Goal: Information Seeking & Learning: Learn about a topic

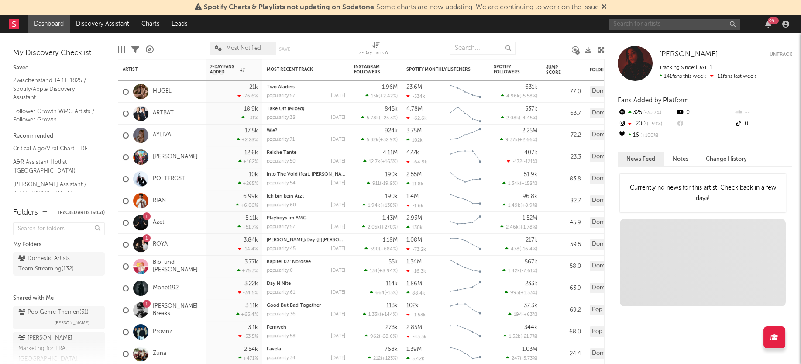
click at [667, 24] on input "text" at bounding box center [674, 24] width 131 height 11
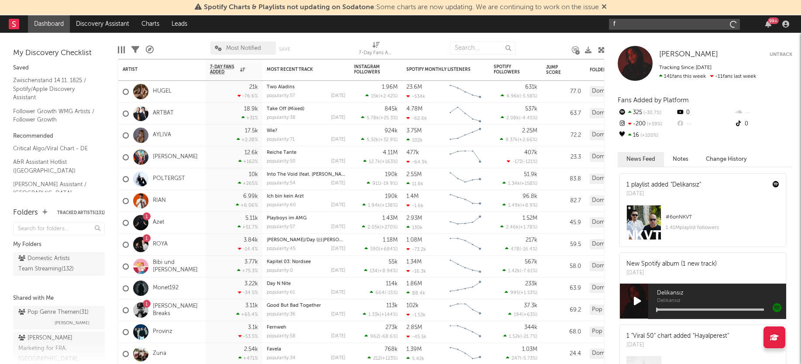
type input "f"
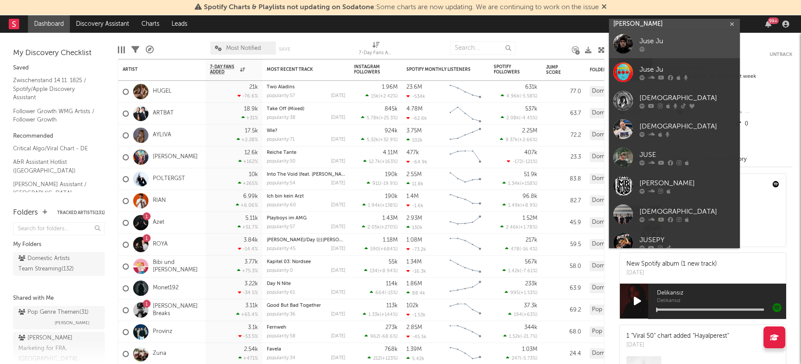
type input "[PERSON_NAME]"
click at [667, 46] on div "Juse Ju" at bounding box center [687, 41] width 96 height 10
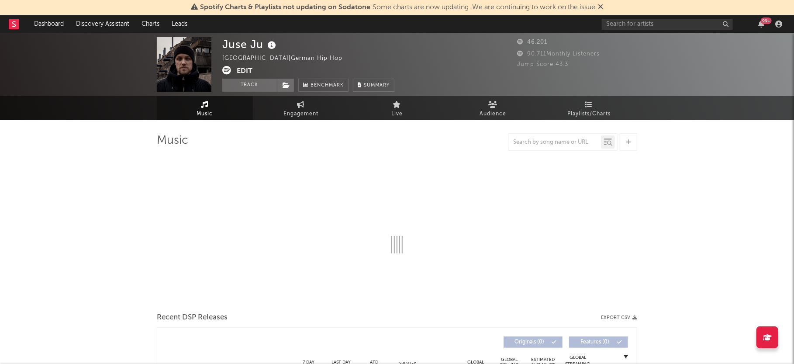
select select "6m"
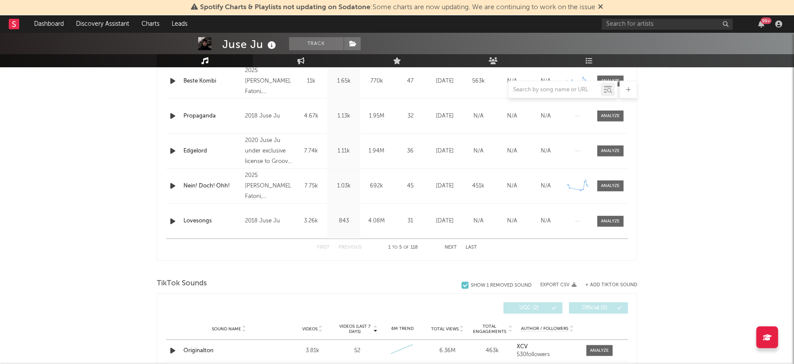
scroll to position [485, 0]
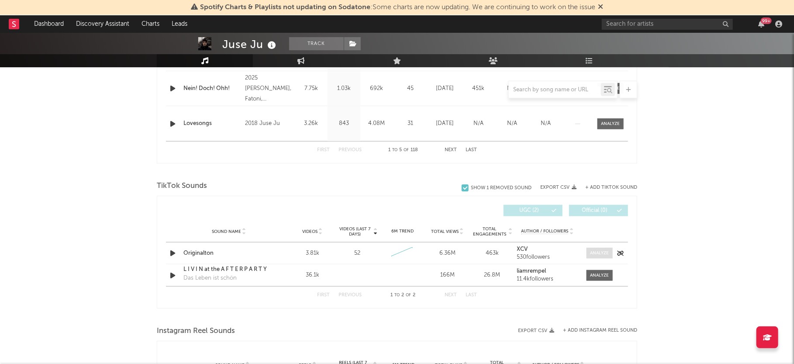
click at [600, 251] on div at bounding box center [599, 253] width 19 height 7
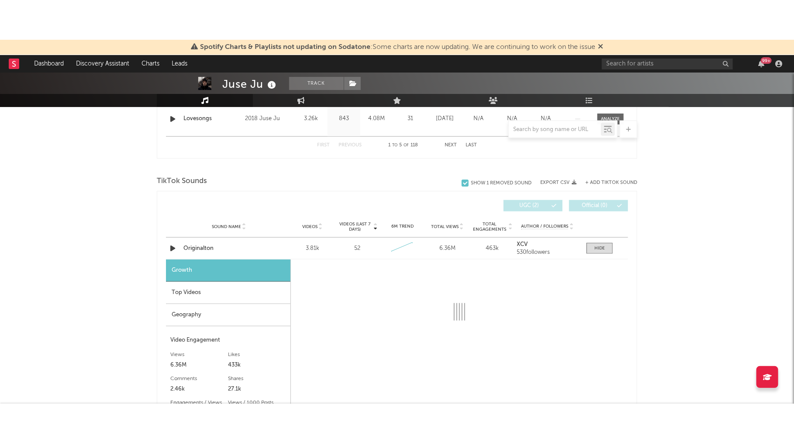
scroll to position [582, 0]
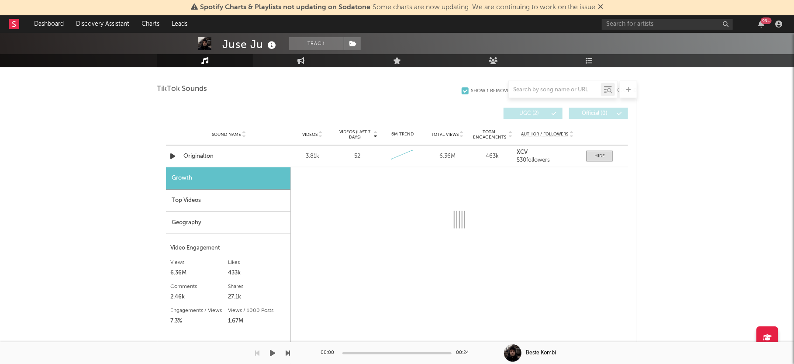
select select "6m"
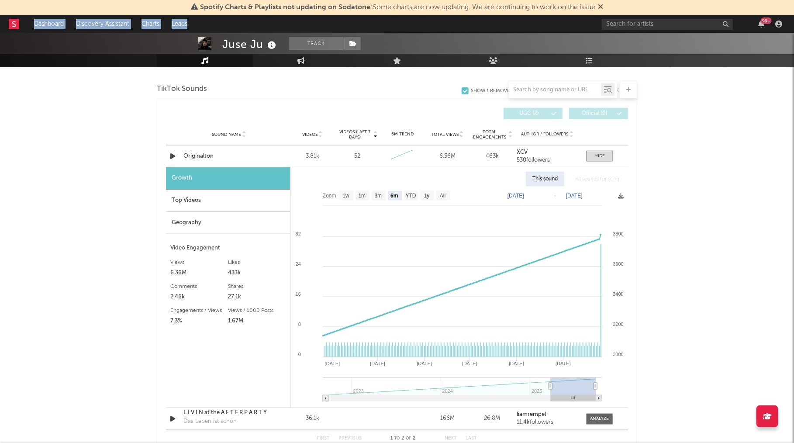
click at [618, 15] on div "Spotify Charts & Playlists not updating on Sodatone : Some charts are now updat…" at bounding box center [397, 113] width 794 height 1324
click at [616, 24] on input "text" at bounding box center [667, 24] width 131 height 11
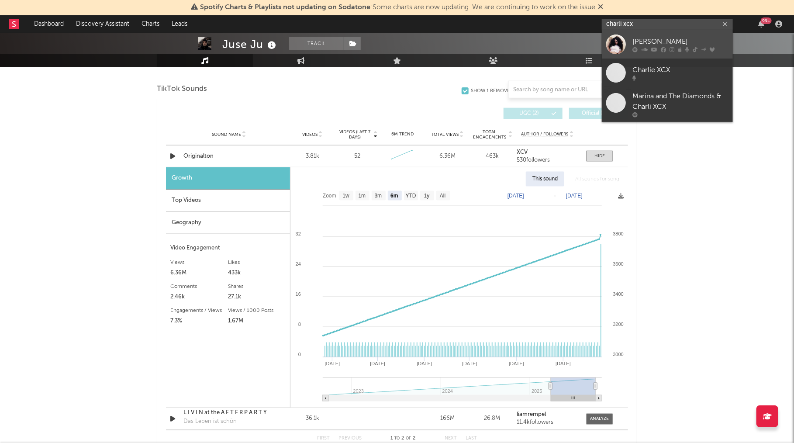
type input "charli xcx"
click at [666, 35] on link "[PERSON_NAME]" at bounding box center [667, 44] width 131 height 28
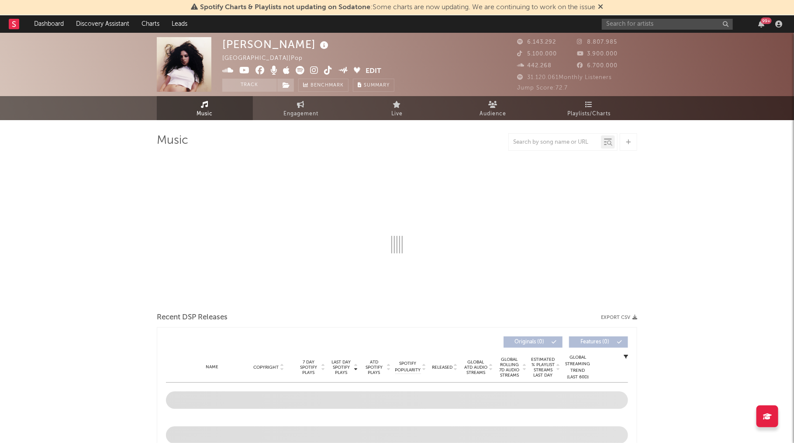
select select "6m"
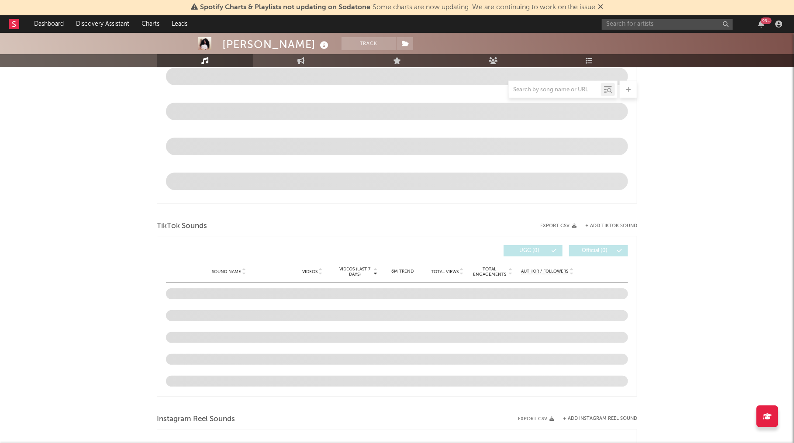
scroll to position [485, 0]
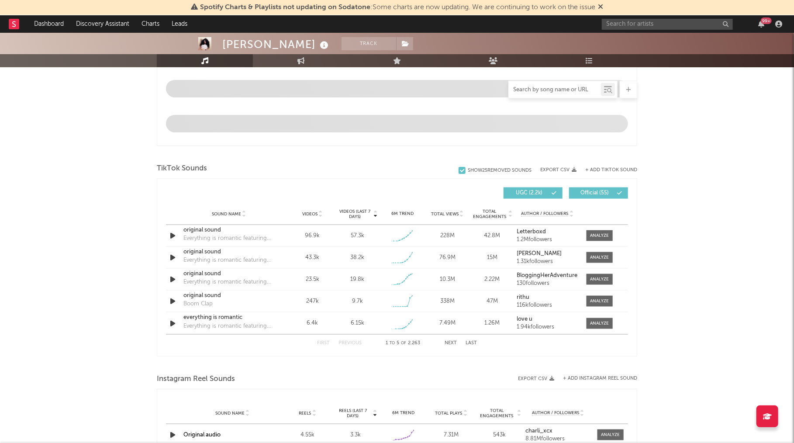
click at [527, 90] on input "text" at bounding box center [555, 89] width 92 height 7
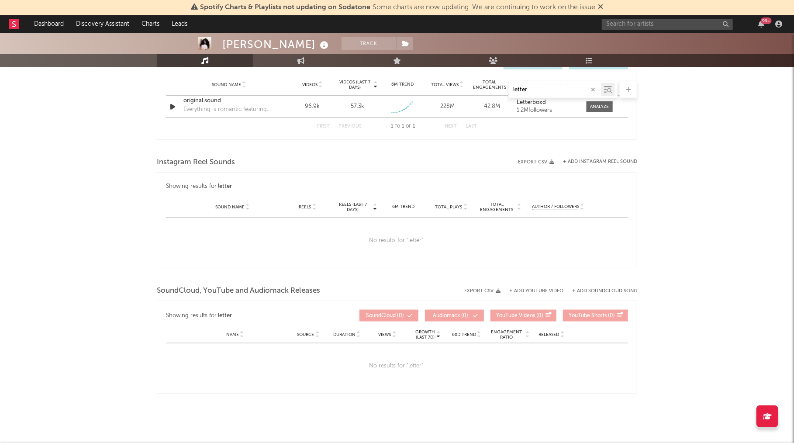
scroll to position [388, 0]
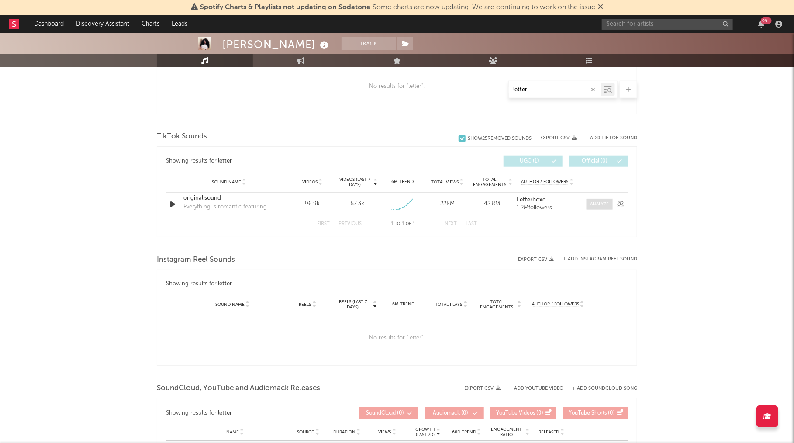
type input "letter"
click at [597, 201] on div at bounding box center [599, 204] width 19 height 7
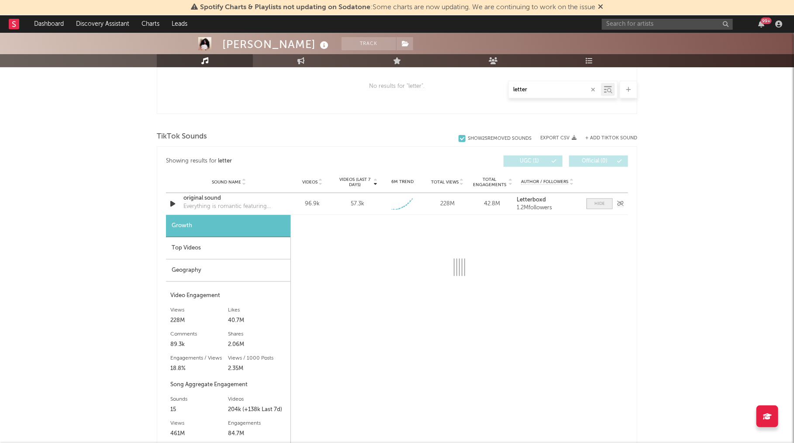
select select "1w"
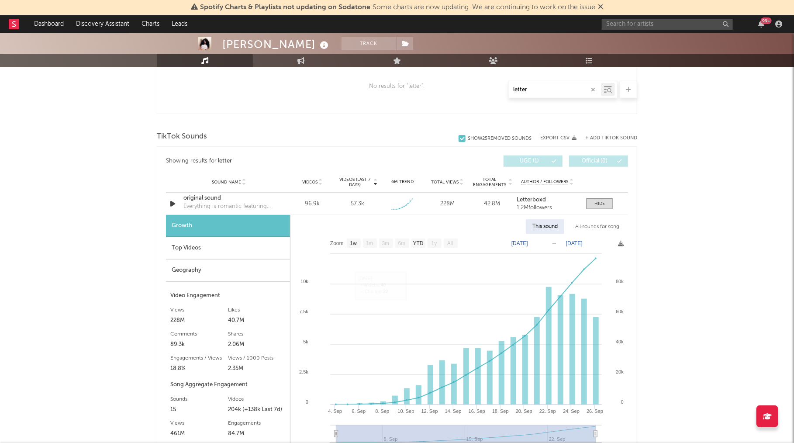
click at [193, 271] on div "Geography" at bounding box center [228, 270] width 124 height 22
